Goal: Task Accomplishment & Management: Manage account settings

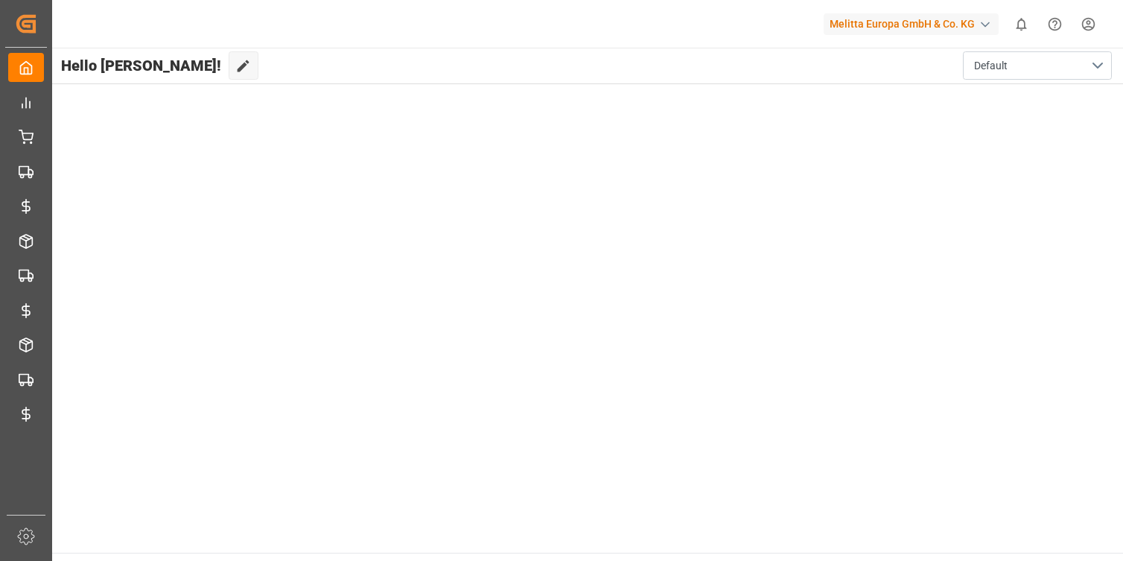
click at [1089, 22] on html "Created by potrace 1.15, written by [PERSON_NAME] [DATE]-[DATE] Created by potr…" at bounding box center [561, 280] width 1123 height 561
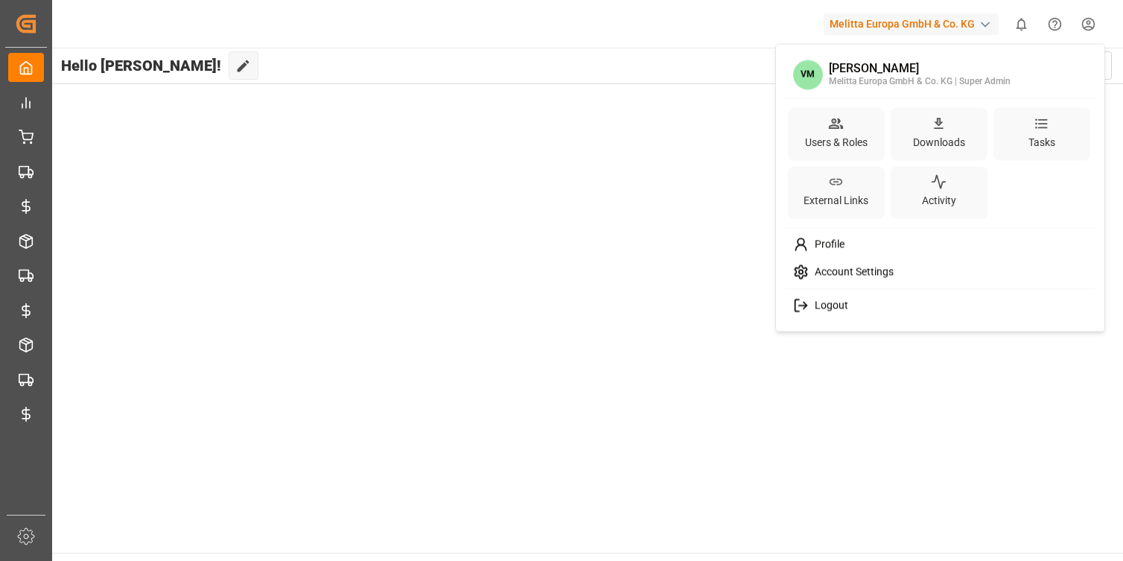
click at [832, 302] on span "Logout" at bounding box center [828, 305] width 39 height 13
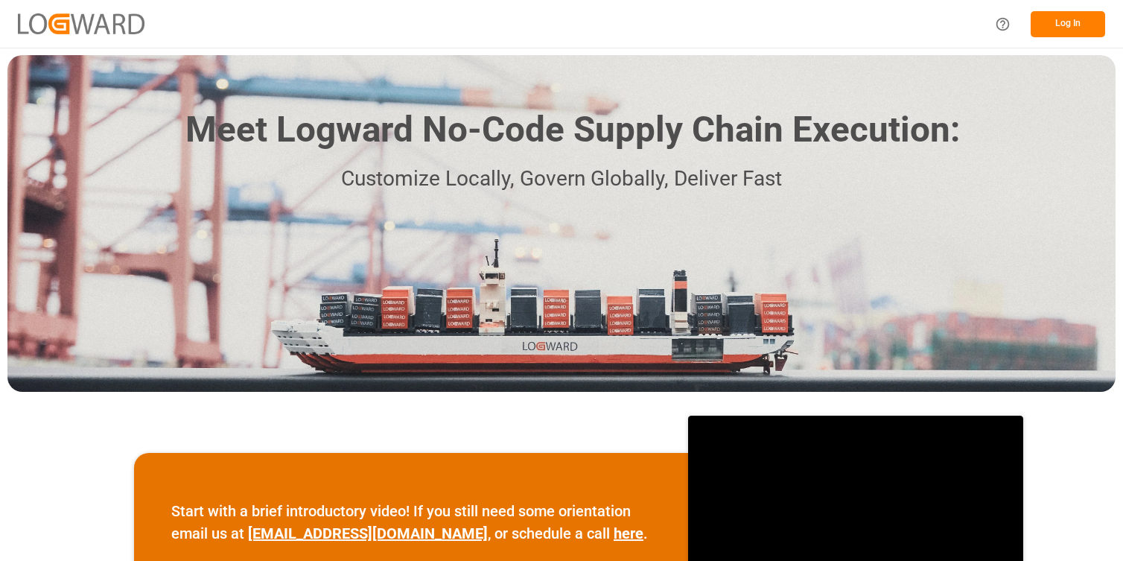
click at [1059, 25] on button "Log In" at bounding box center [1068, 24] width 75 height 26
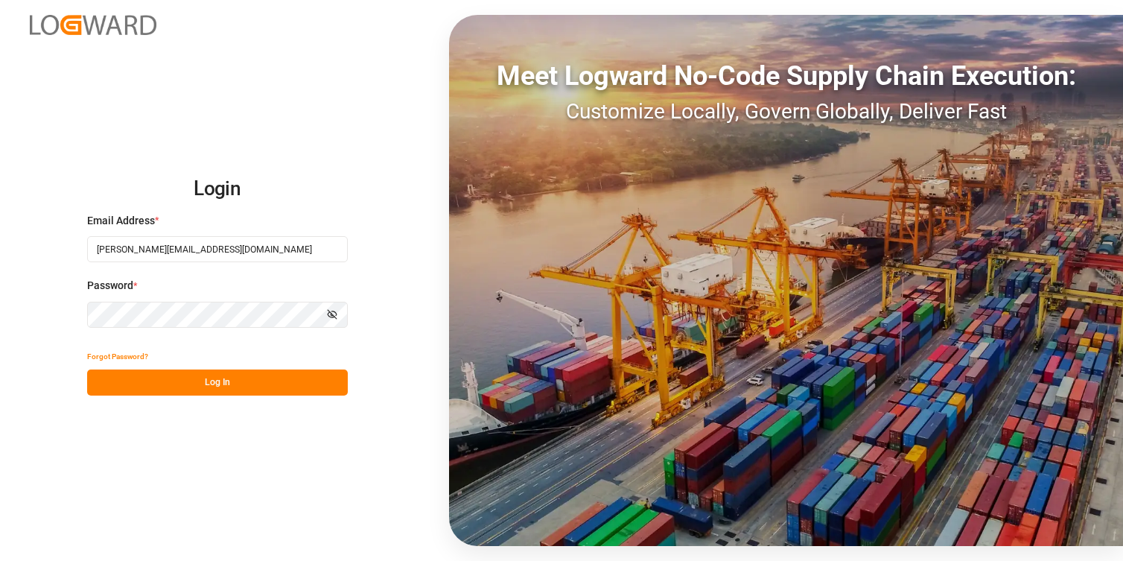
click at [238, 383] on button "Log In" at bounding box center [217, 383] width 261 height 26
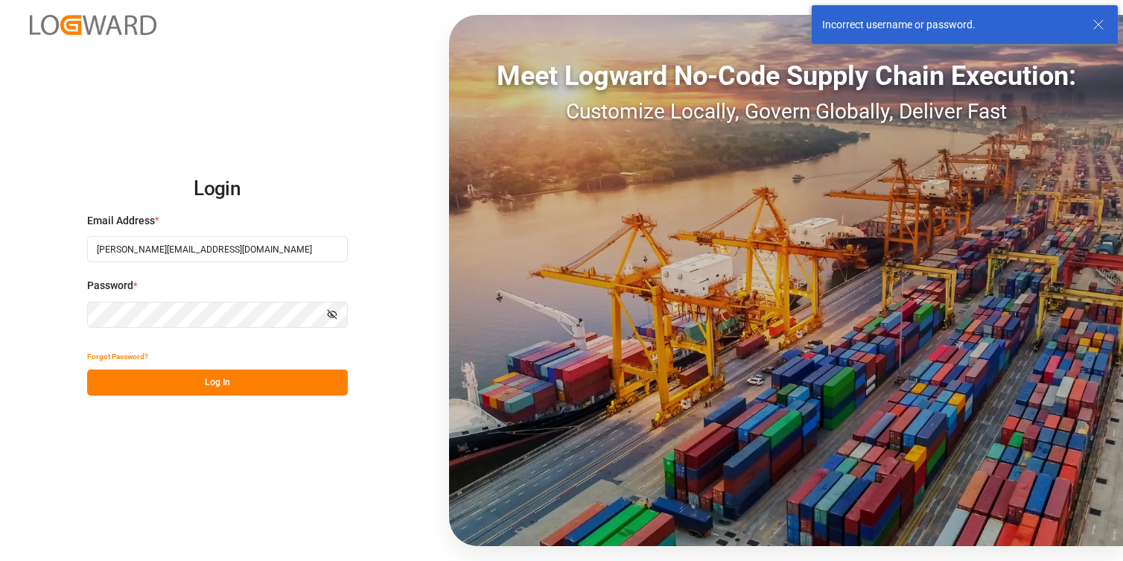
click at [1103, 21] on icon at bounding box center [1099, 25] width 18 height 18
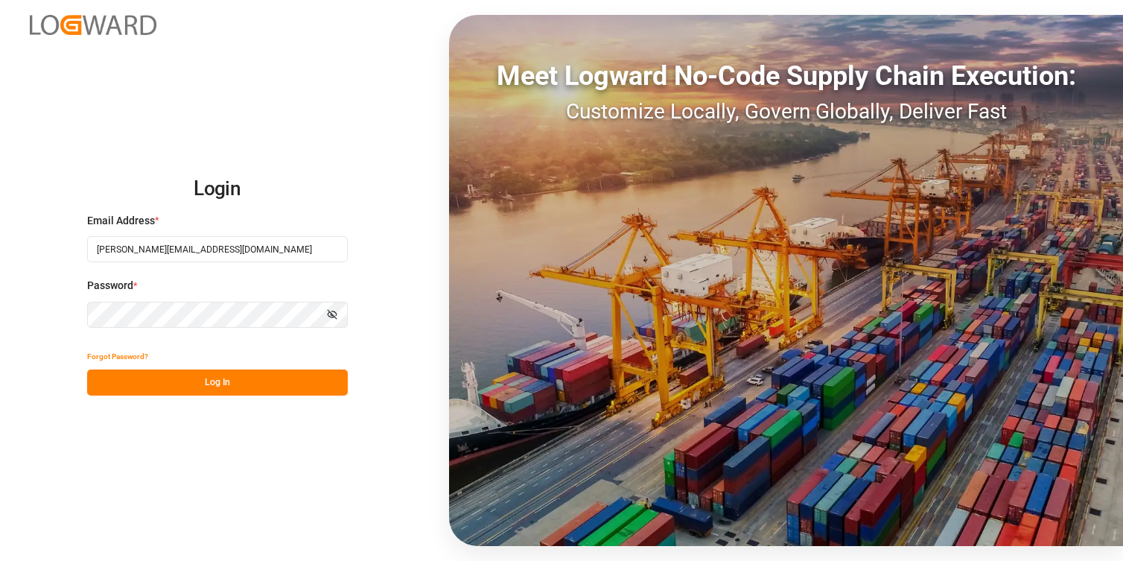
click at [332, 88] on div "Login Email Address * [PERSON_NAME][EMAIL_ADDRESS][DOMAIN_NAME] Password * Show…" at bounding box center [561, 280] width 1123 height 561
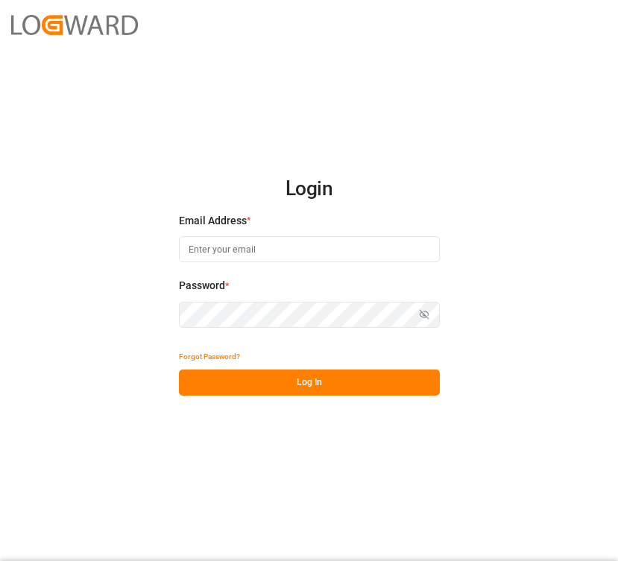
type input "vikash.mishra@logward.com"
click at [302, 388] on button "Log In" at bounding box center [309, 383] width 261 height 26
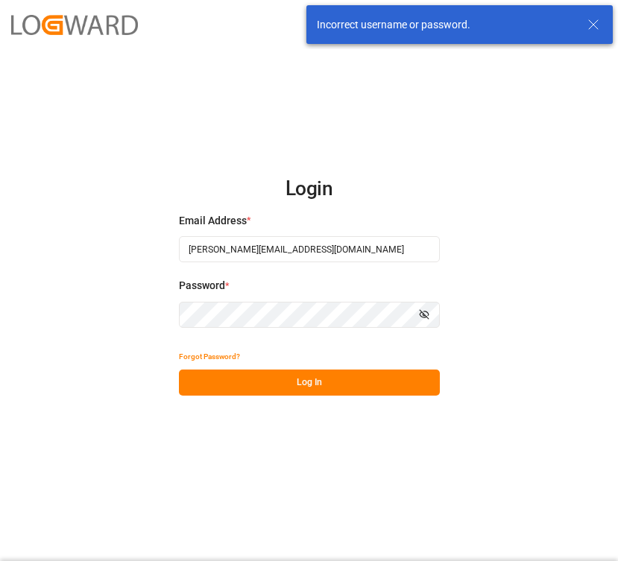
click at [593, 26] on icon at bounding box center [593, 25] width 18 height 18
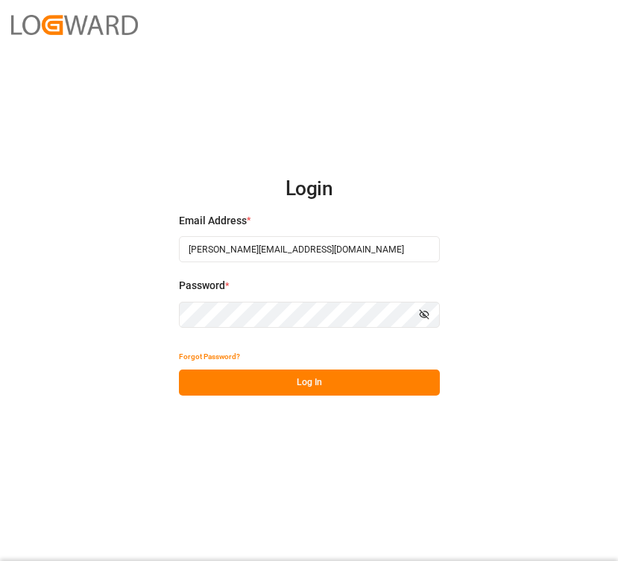
click at [363, 244] on input "vikash.mishra@logward.com" at bounding box center [309, 249] width 261 height 26
click at [0, 560] on com-1password-button at bounding box center [0, 561] width 0 height 0
click at [127, 417] on div "Login Email Address * vikash.mishra@logward.com Password * Show password Forgot…" at bounding box center [309, 280] width 618 height 561
click at [304, 392] on button "Log In" at bounding box center [309, 383] width 261 height 26
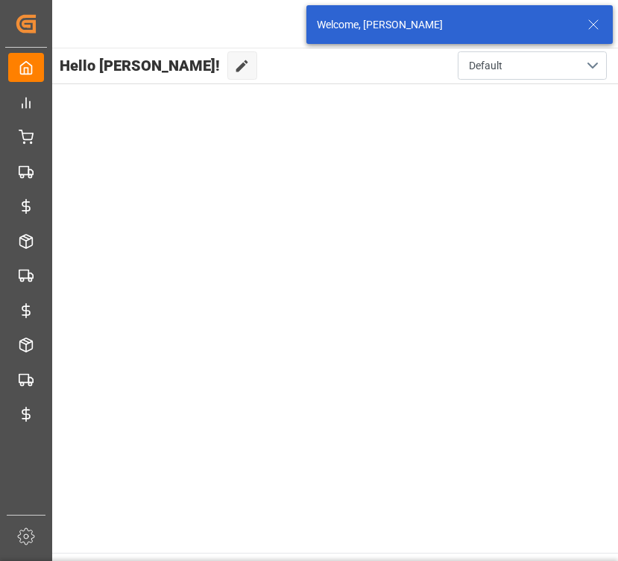
click at [593, 24] on line at bounding box center [593, 24] width 9 height 9
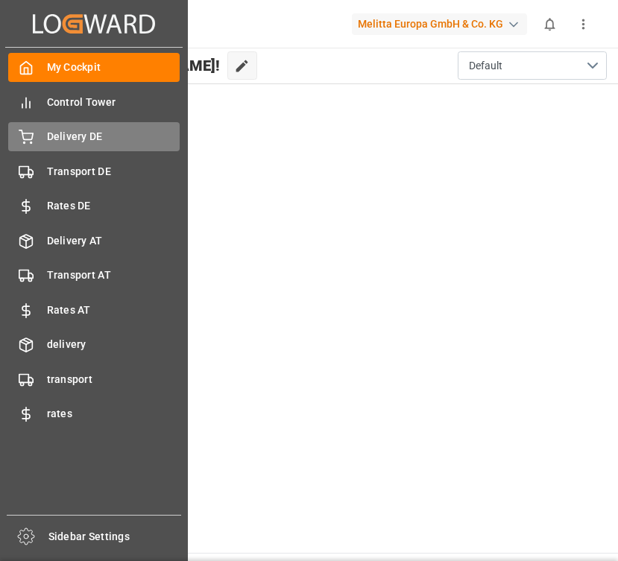
click at [77, 134] on span "Delivery DE" at bounding box center [113, 137] width 133 height 16
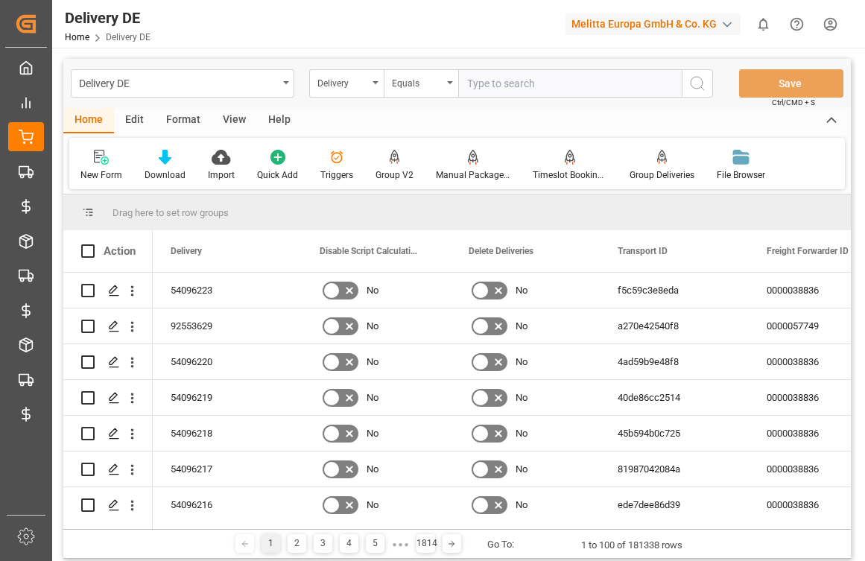
click at [617, 22] on div "button" at bounding box center [727, 24] width 15 height 15
type input "jims"
click at [617, 104] on div "JI JIMS" at bounding box center [657, 99] width 254 height 31
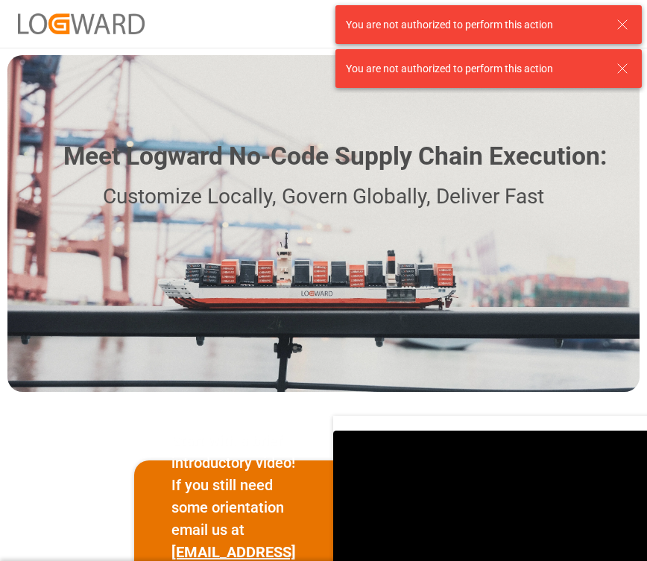
click at [621, 13] on div "You are not authorized to perform this action" at bounding box center [488, 24] width 306 height 39
click at [621, 19] on icon at bounding box center [622, 25] width 18 height 18
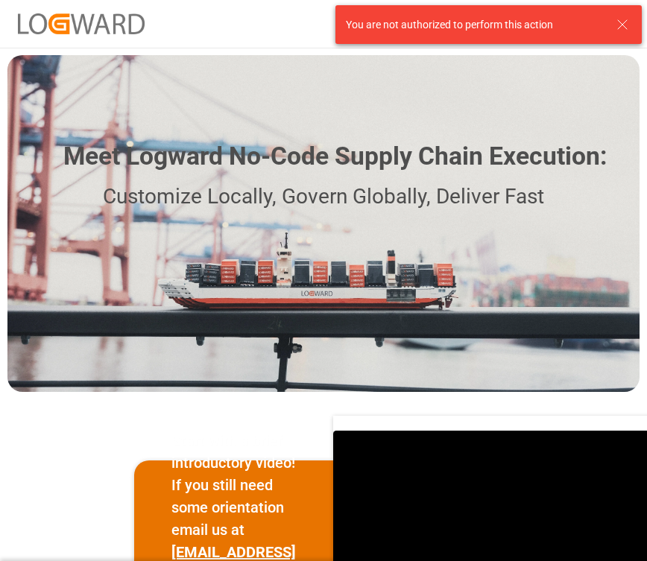
click at [621, 19] on icon at bounding box center [622, 25] width 18 height 18
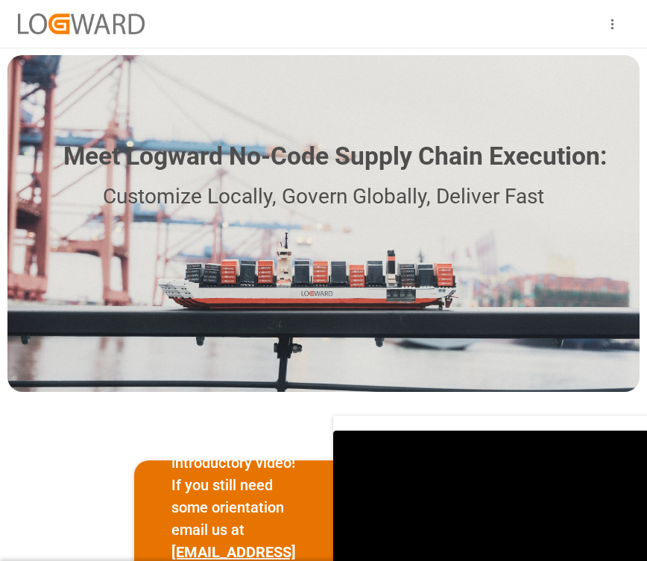
click at [614, 21] on icon "show more" at bounding box center [612, 24] width 16 height 16
click at [588, 46] on button "account of current user" at bounding box center [574, 45] width 34 height 34
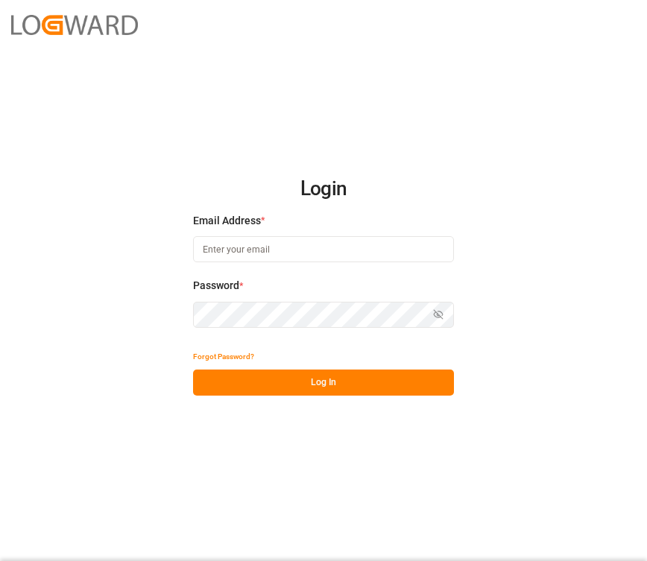
type input "vikash.mishra@logward.com"
click at [323, 384] on button "Log In" at bounding box center [323, 383] width 261 height 26
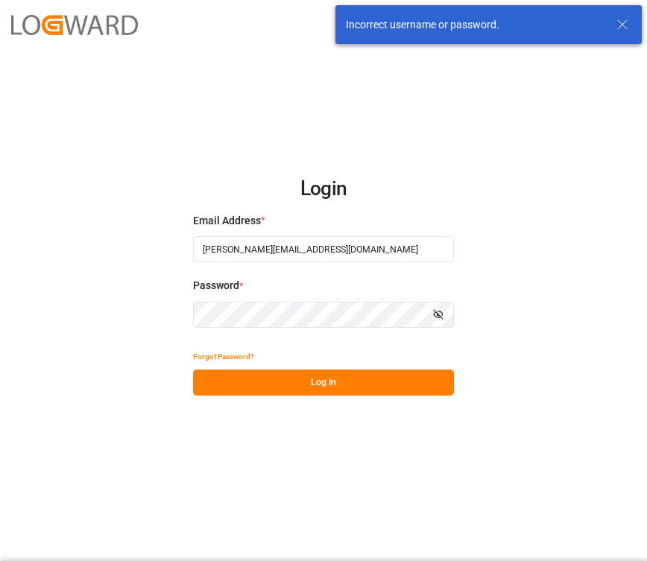
click at [628, 25] on icon at bounding box center [622, 25] width 18 height 18
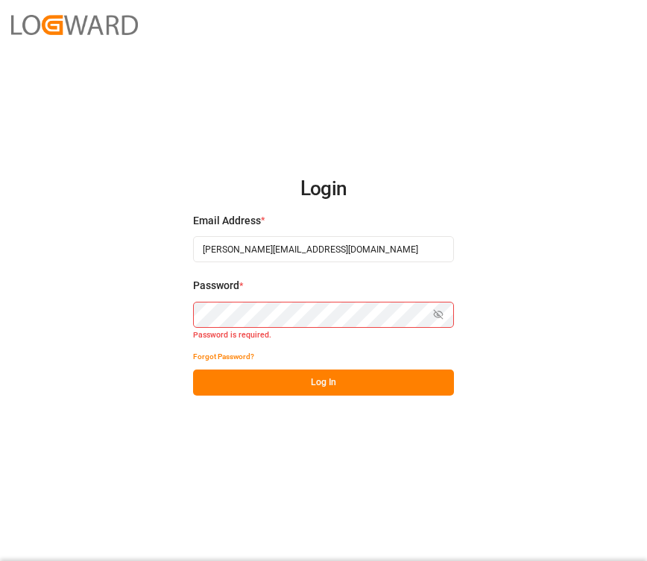
click at [530, 258] on div "Login Email Address * vikash.mishra@logward.com Password * Show password Passwo…" at bounding box center [323, 280] width 647 height 561
click at [492, 187] on div "Login Email Address * vikash.mishra@logward.com Password * Show password Forgot…" at bounding box center [323, 280] width 647 height 561
click at [315, 385] on button "Log In" at bounding box center [323, 383] width 261 height 26
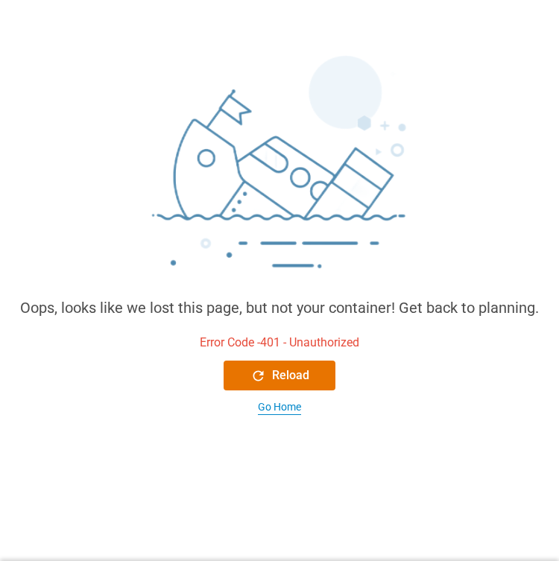
click at [279, 410] on div "Go Home" at bounding box center [279, 407] width 43 height 16
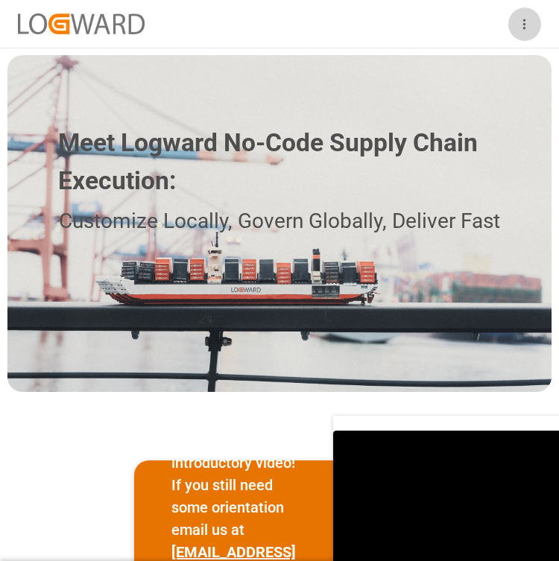
click at [524, 21] on icon "show more" at bounding box center [524, 24] width 16 height 16
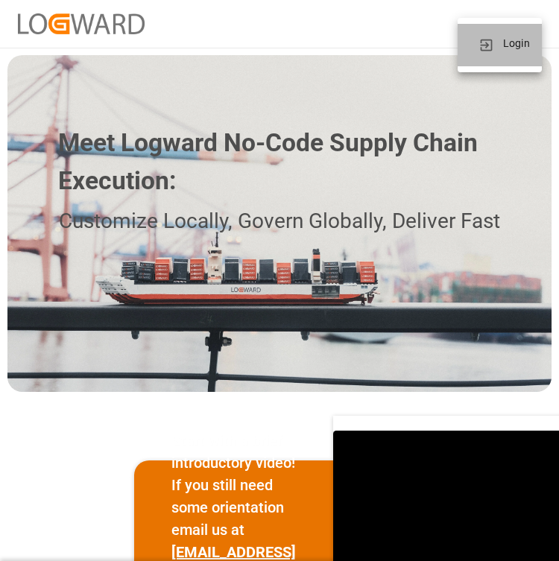
click at [509, 44] on p "Login" at bounding box center [516, 44] width 27 height 16
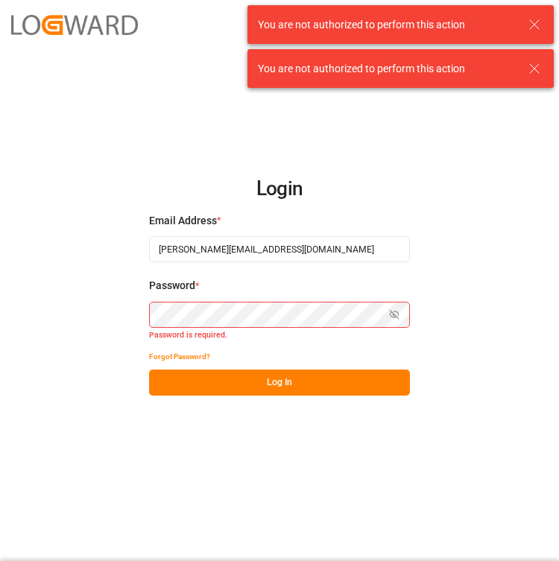
click at [475, 204] on div "Login Email Address * vikash.mishra@logward.com Password * Show password Passwo…" at bounding box center [279, 280] width 559 height 561
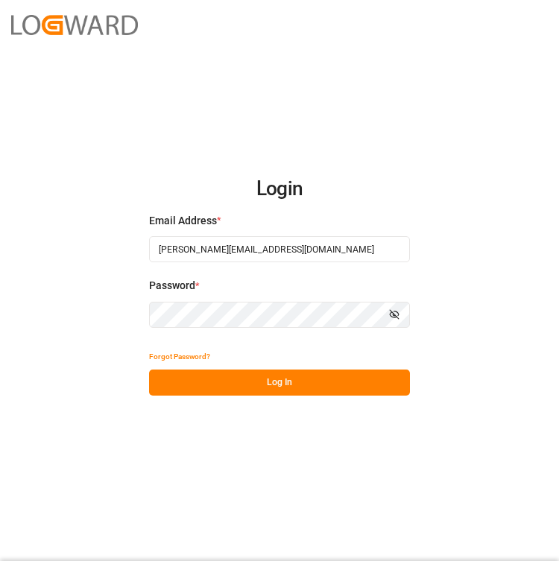
click at [428, 188] on div "Login Email Address * vikash.mishra@logward.com Password * Show password Forgot…" at bounding box center [279, 280] width 559 height 561
click at [314, 379] on button "Log In" at bounding box center [279, 383] width 261 height 26
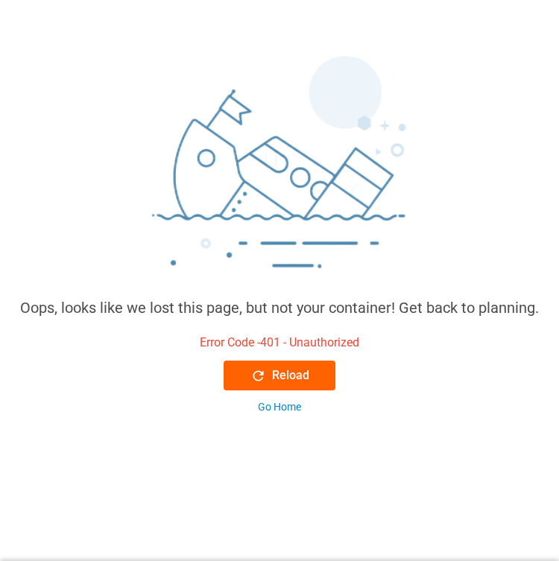
click at [294, 383] on div "Reload" at bounding box center [279, 376] width 59 height 18
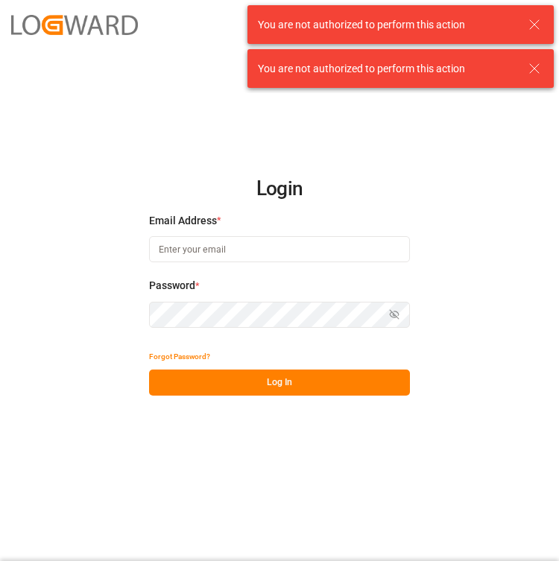
type input "[PERSON_NAME][EMAIL_ADDRESS][DOMAIN_NAME]"
click at [535, 23] on icon at bounding box center [534, 25] width 18 height 18
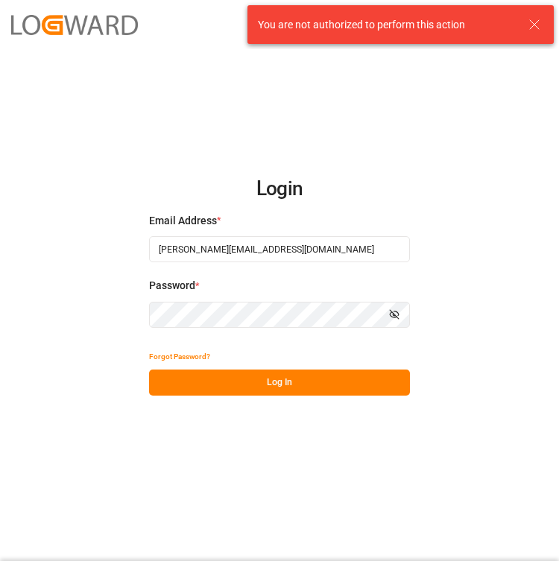
click at [535, 26] on icon at bounding box center [534, 25] width 18 height 18
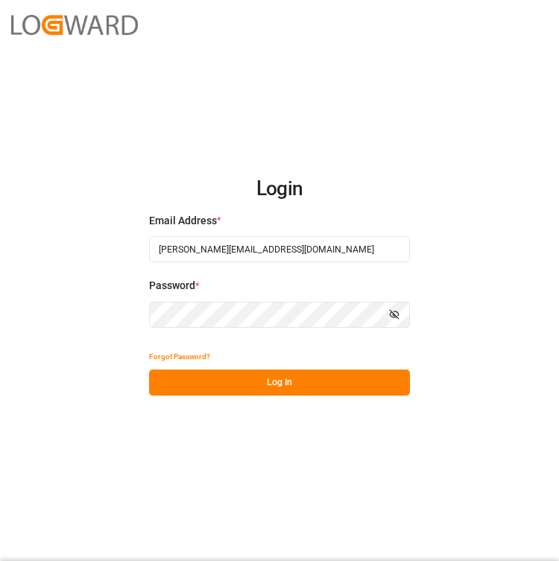
click at [278, 378] on button "Log In" at bounding box center [279, 383] width 261 height 26
click at [287, 381] on button "Log In" at bounding box center [279, 383] width 261 height 26
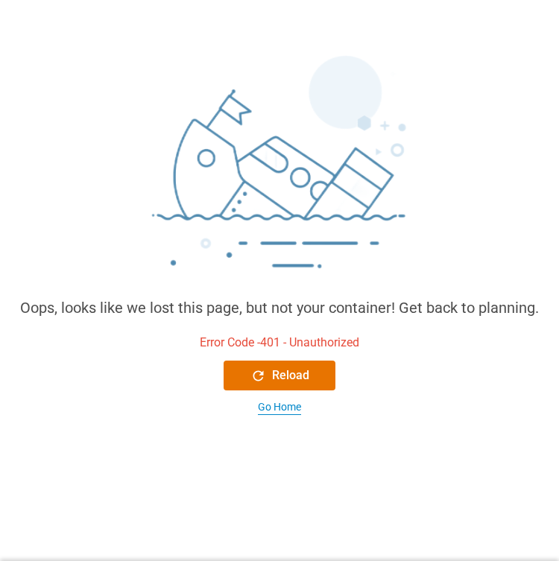
click at [288, 408] on div "Go Home" at bounding box center [279, 407] width 43 height 16
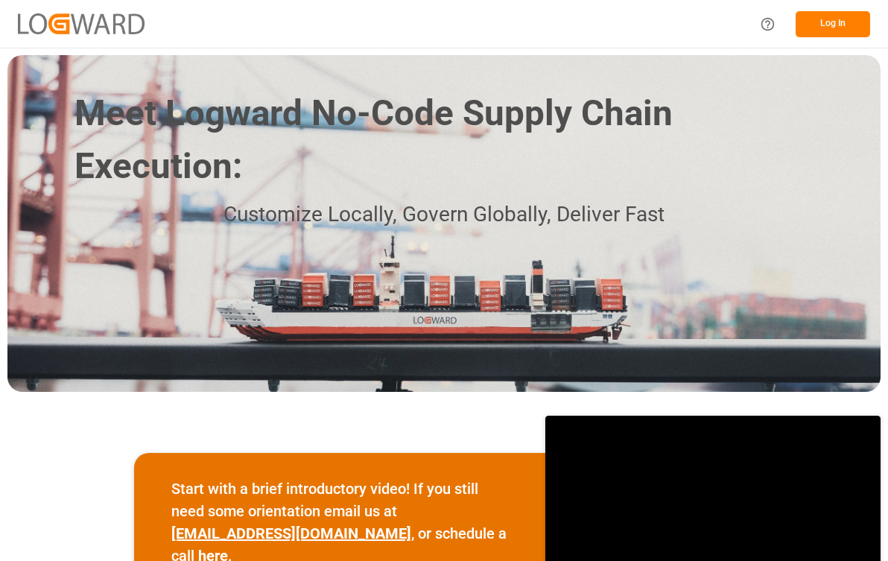
click at [558, 25] on button "Log In" at bounding box center [833, 24] width 75 height 26
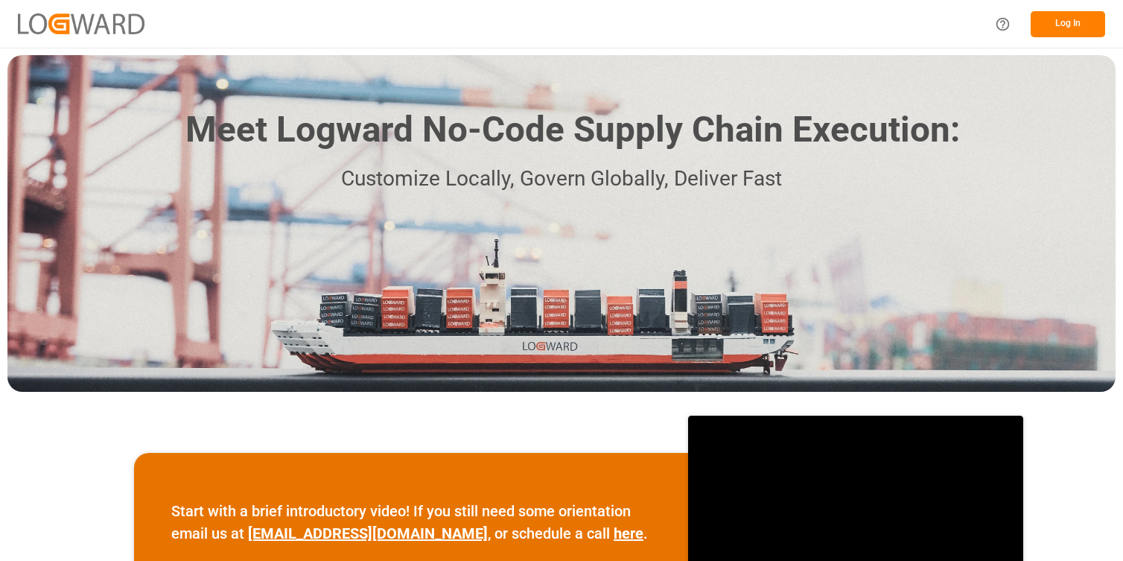
click at [1076, 17] on button "Log In" at bounding box center [1068, 24] width 75 height 26
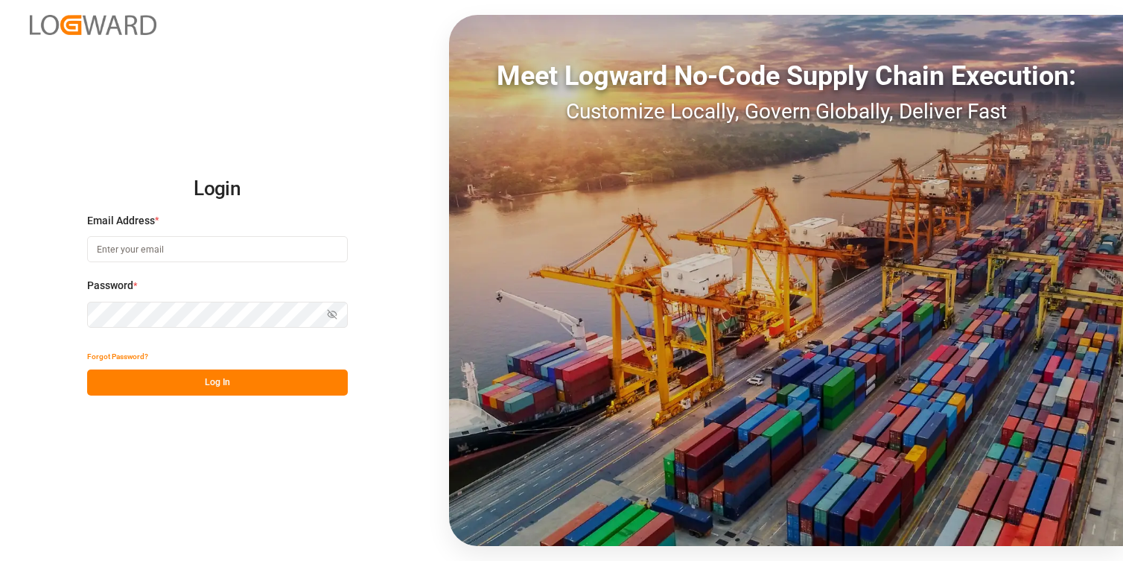
type input "[PERSON_NAME][EMAIL_ADDRESS][DOMAIN_NAME]"
click at [209, 380] on button "Log In" at bounding box center [217, 383] width 261 height 26
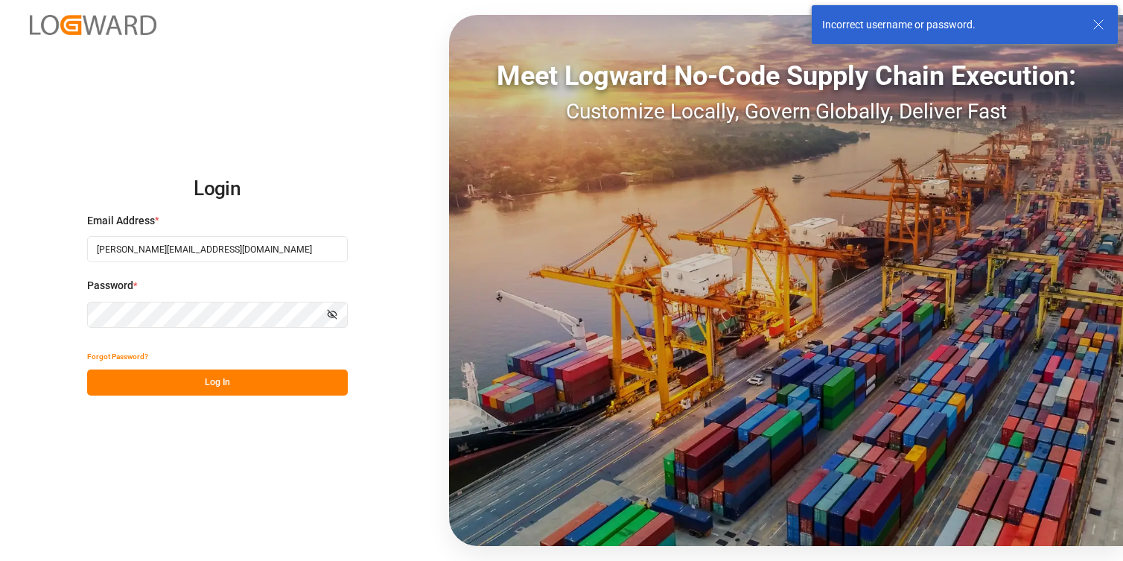
click at [1097, 23] on line at bounding box center [1098, 24] width 9 height 9
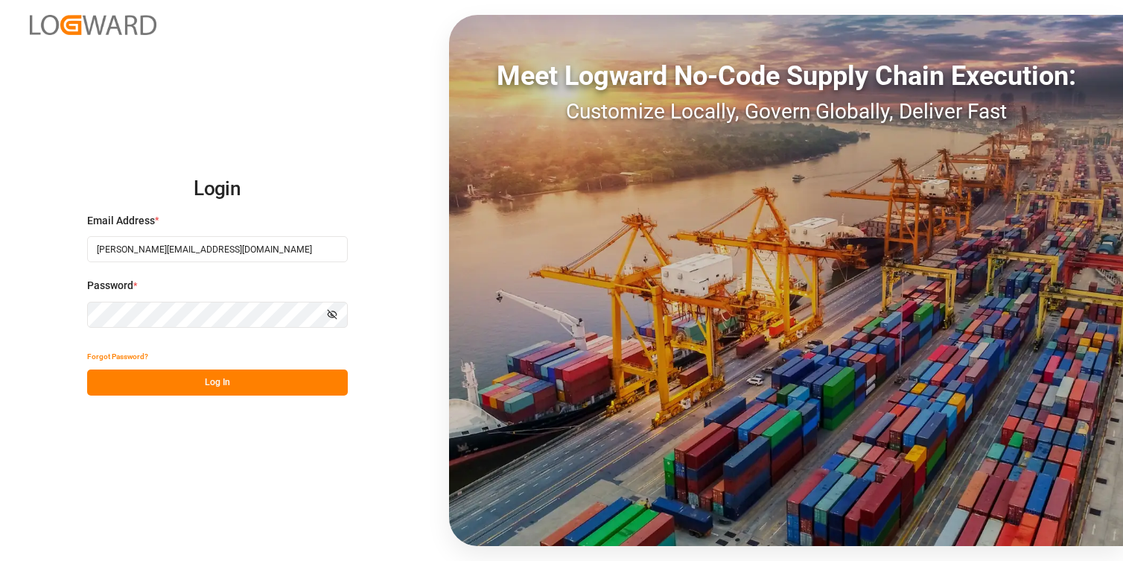
click at [376, 153] on div "Login Email Address * vikash.mishra@logward.com Password * Show password Forgot…" at bounding box center [561, 280] width 1123 height 561
click at [211, 383] on button "Log In" at bounding box center [217, 383] width 261 height 26
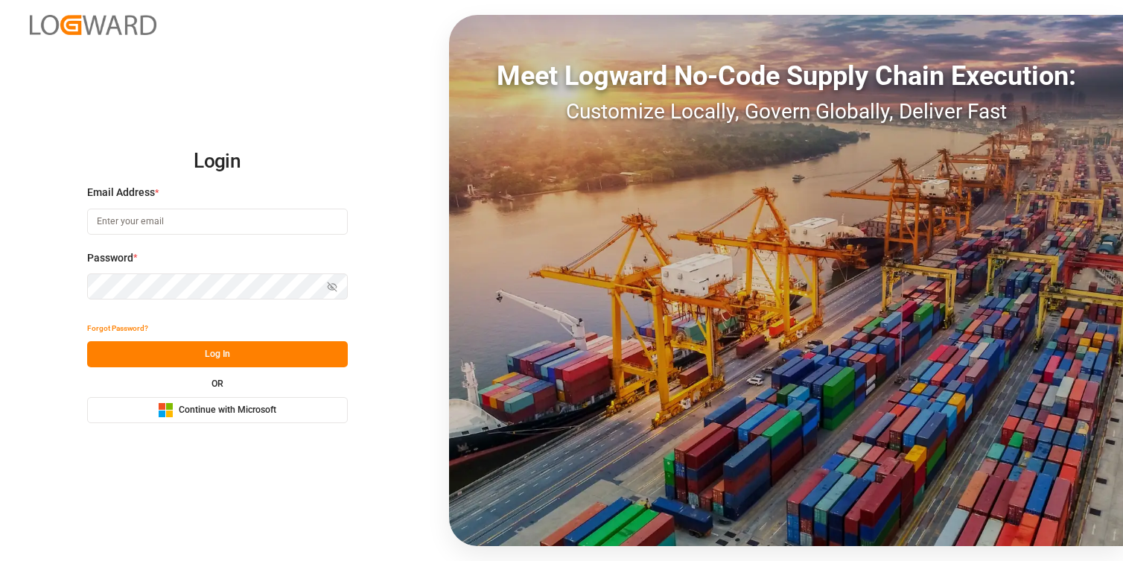
type input "[PERSON_NAME][EMAIL_ADDRESS][DOMAIN_NAME]"
click at [332, 152] on h2 "Login" at bounding box center [217, 162] width 261 height 48
click at [221, 352] on button "Log In" at bounding box center [217, 354] width 261 height 26
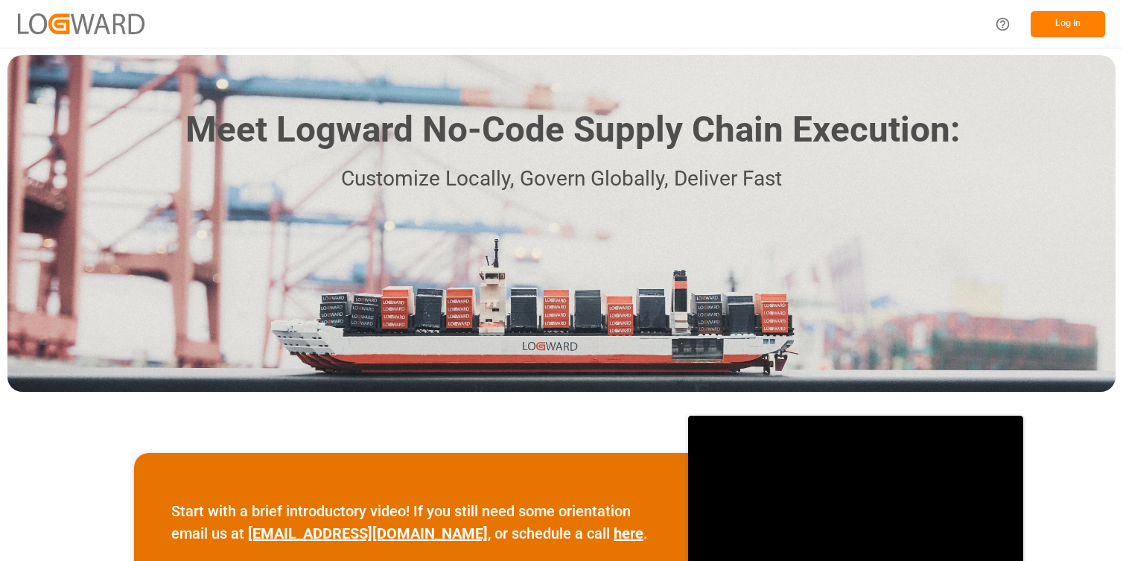
click at [1067, 28] on button "Log In" at bounding box center [1068, 24] width 75 height 26
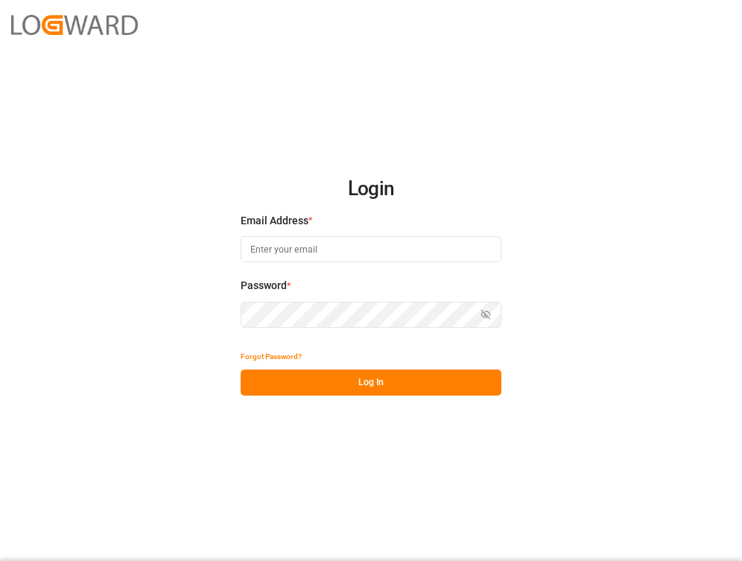
type input "[PERSON_NAME][EMAIL_ADDRESS][DOMAIN_NAME]"
click at [405, 251] on input "[PERSON_NAME][EMAIL_ADDRESS][DOMAIN_NAME]" at bounding box center [371, 249] width 261 height 26
type input "[EMAIL_ADDRESS][DOMAIN_NAME]"
click at [598, 159] on div "Login Email Address * [EMAIL_ADDRESS][DOMAIN_NAME] Password * Show password For…" at bounding box center [371, 280] width 742 height 561
click at [374, 379] on button "Log In" at bounding box center [371, 383] width 261 height 26
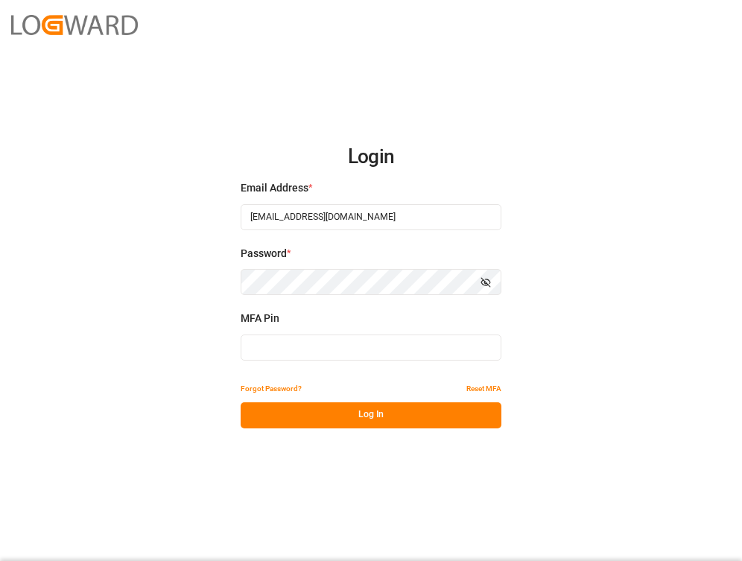
click at [384, 348] on input at bounding box center [371, 348] width 261 height 26
type input "375930"
click at [379, 417] on button "Log In" at bounding box center [371, 415] width 261 height 26
